Goal: Task Accomplishment & Management: Use online tool/utility

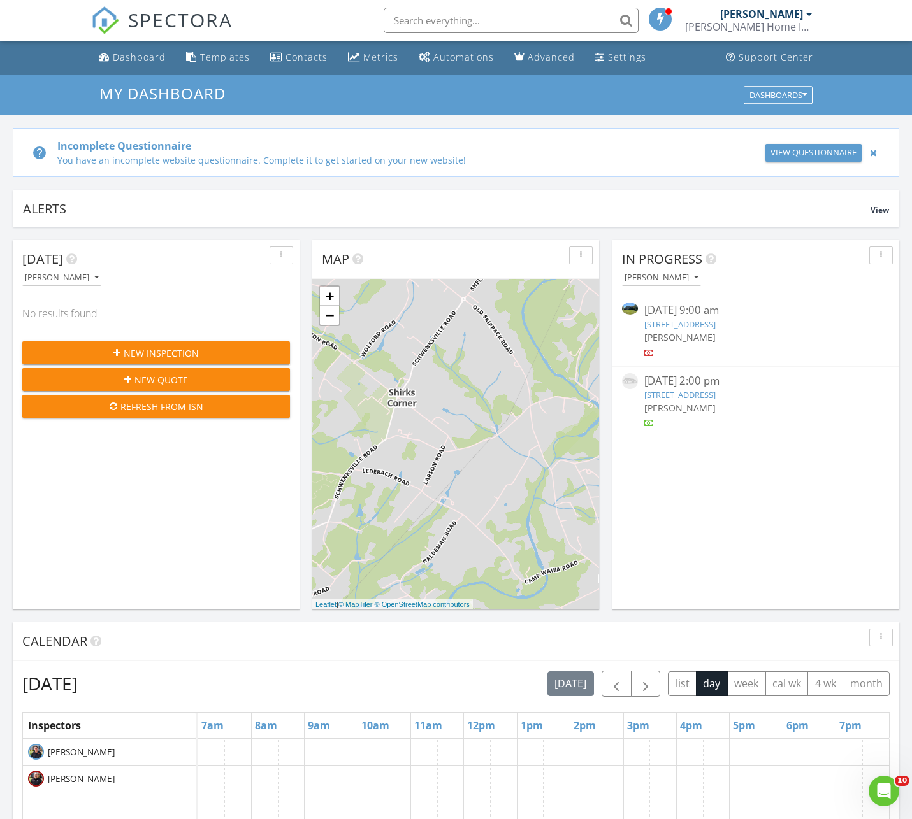
click at [716, 395] on link "660 Onyx Cave Rd, Hamburg, PA 19526" at bounding box center [679, 394] width 71 height 11
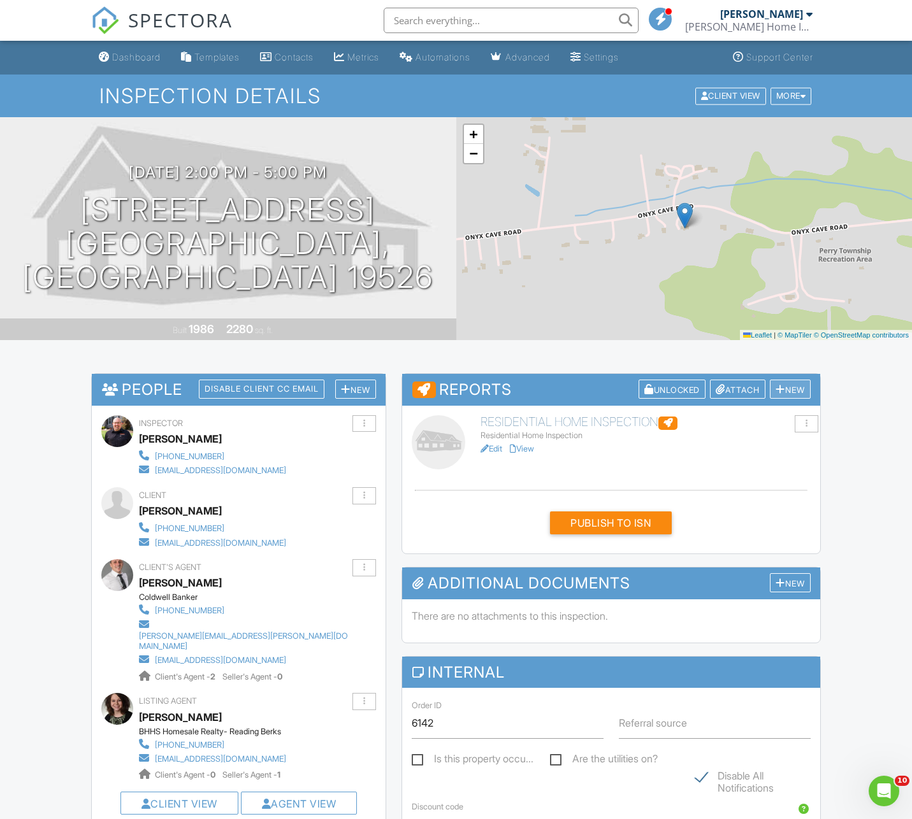
scroll to position [1, 0]
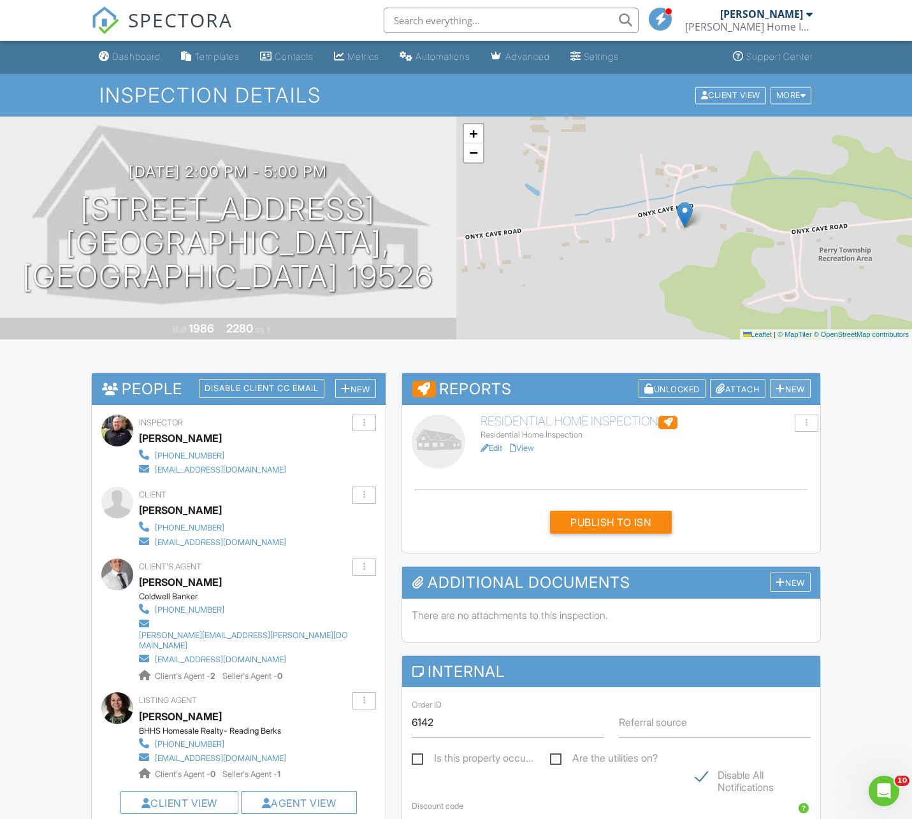
click at [788, 393] on div "New" at bounding box center [790, 389] width 41 height 20
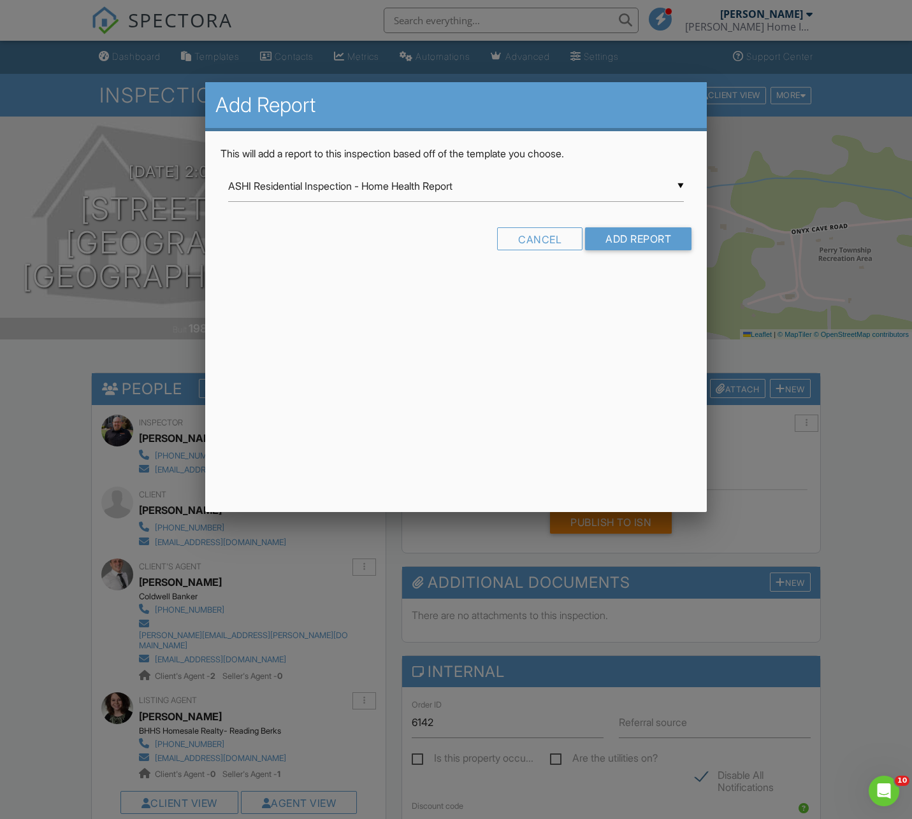
click at [680, 184] on div "▼ ASHI Residential Inspection - Home Health Report ASHI Residential Inspection …" at bounding box center [456, 186] width 456 height 31
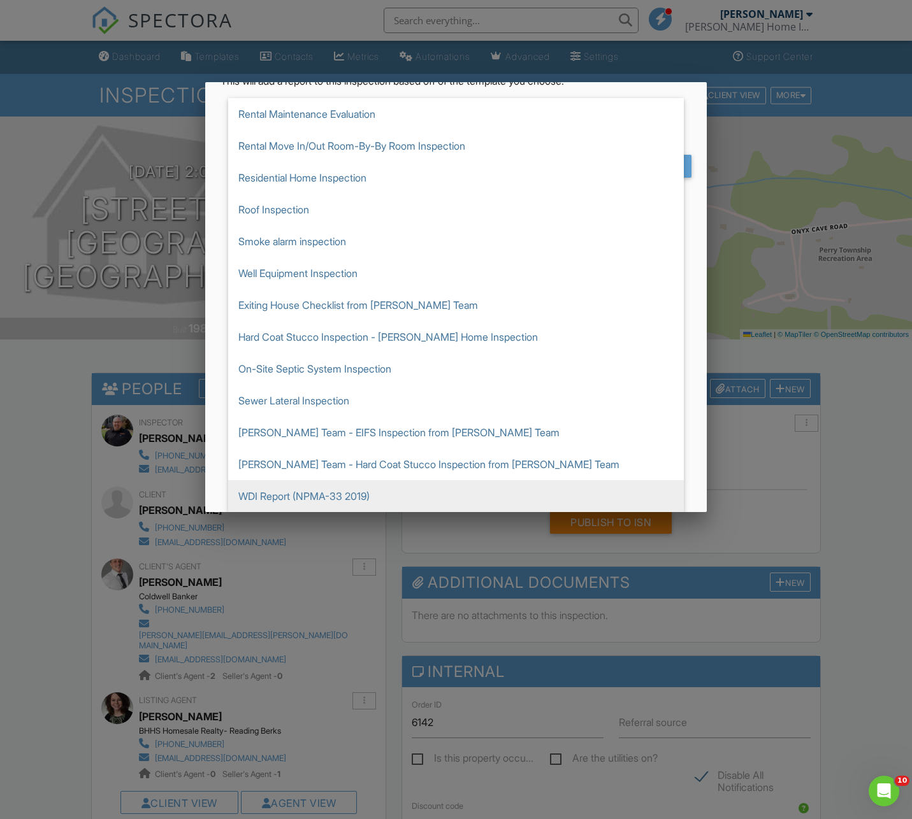
scroll to position [73, 0]
click at [285, 498] on span "WDI Report (NPMA-33 2019)" at bounding box center [456, 496] width 456 height 32
type input "WDI Report (NPMA-33 2019)"
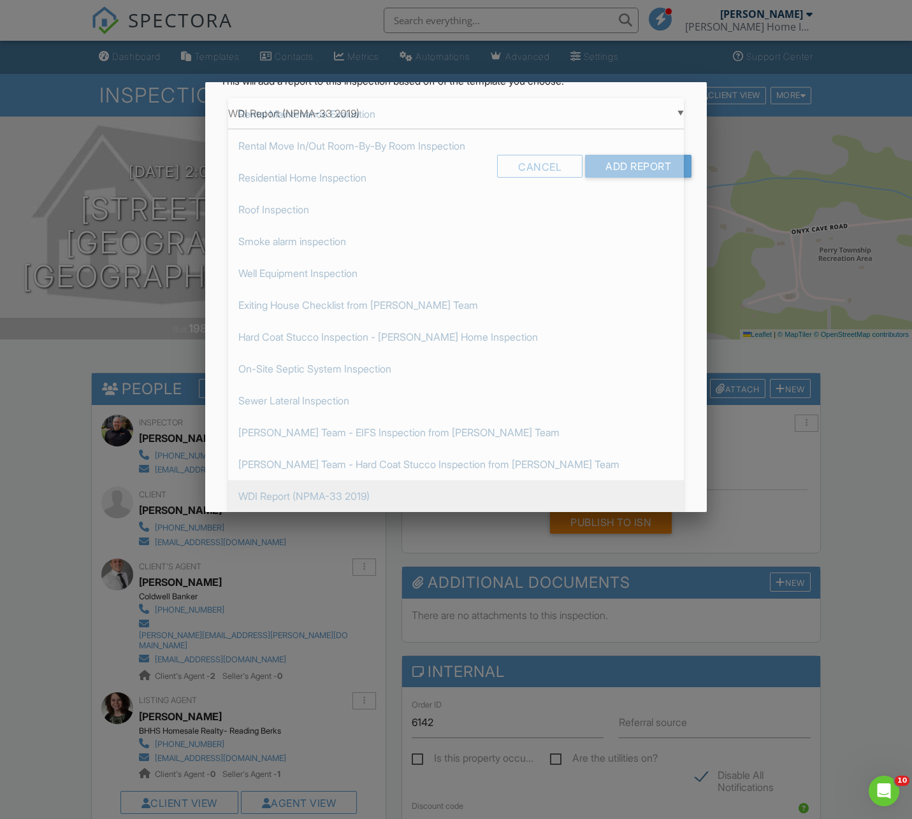
scroll to position [0, 0]
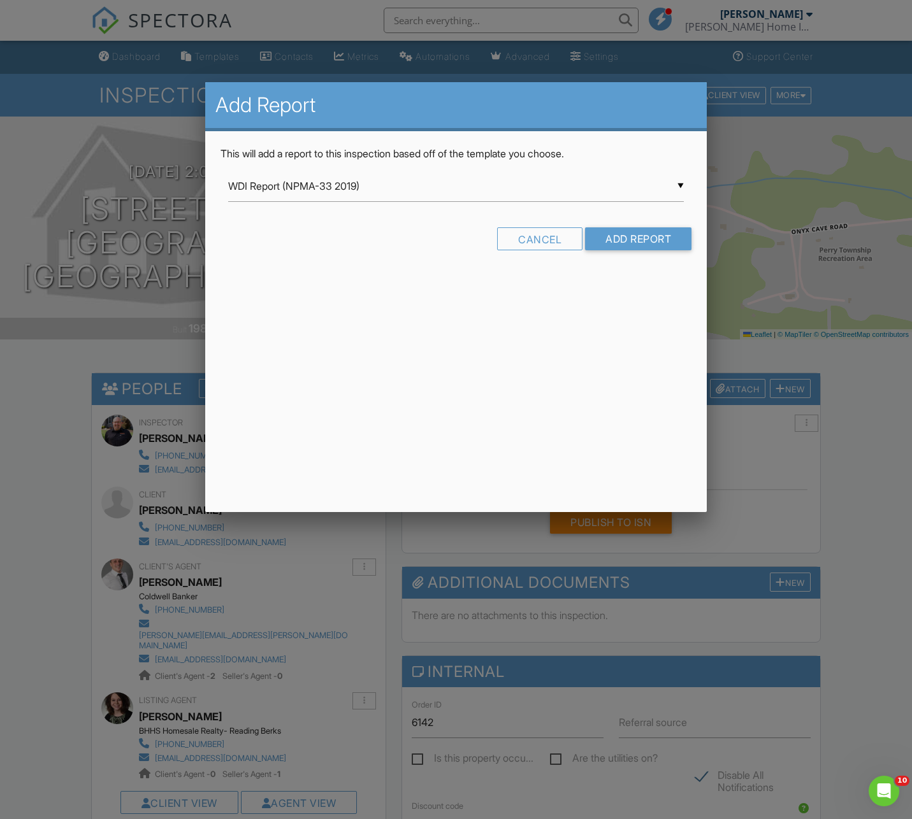
click at [647, 245] on input "Add Report" at bounding box center [638, 238] width 106 height 23
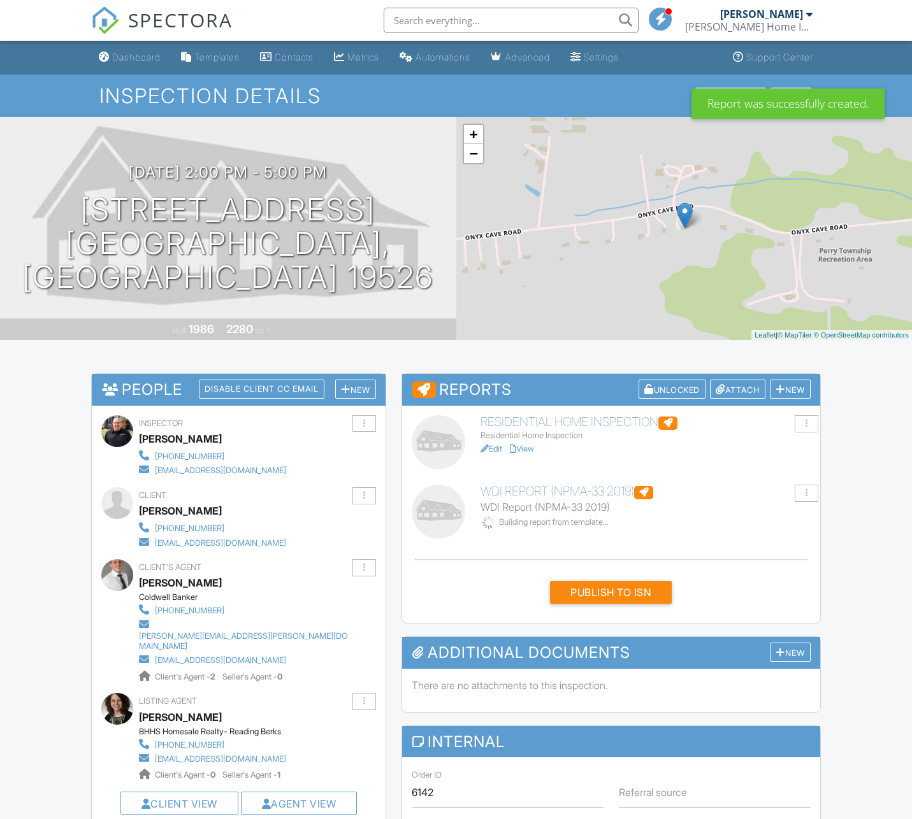
click at [496, 521] on link "Edit" at bounding box center [491, 519] width 22 height 10
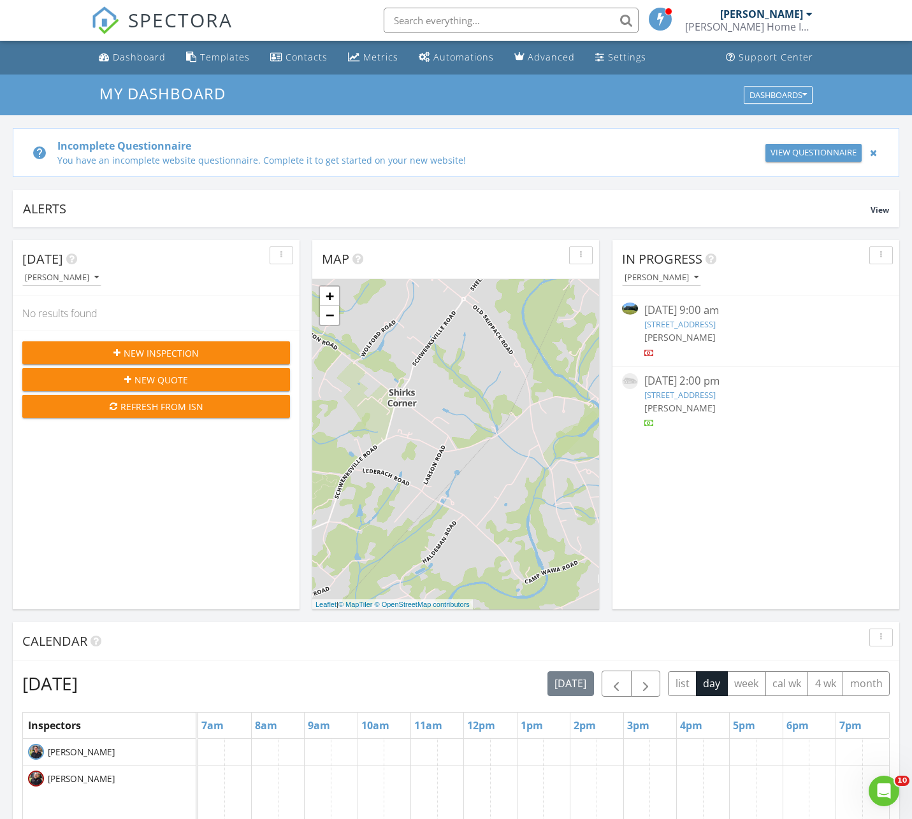
click at [694, 394] on link "[STREET_ADDRESS]" at bounding box center [679, 394] width 71 height 11
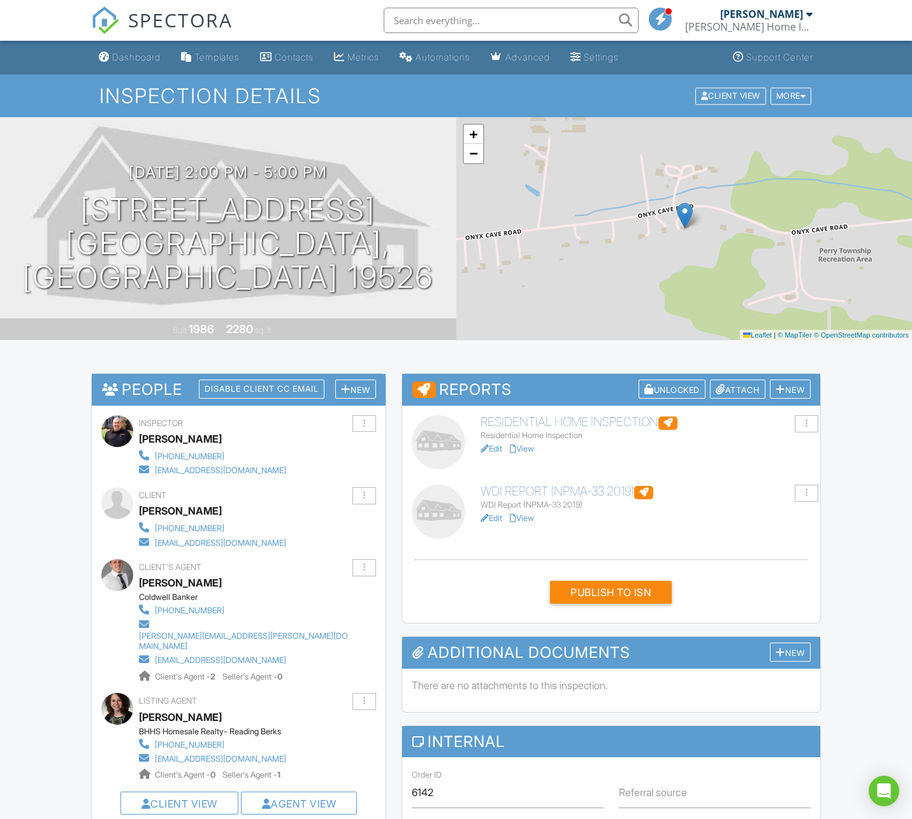
click at [497, 449] on link "Edit" at bounding box center [491, 449] width 22 height 10
